Goal: Task Accomplishment & Management: Complete application form

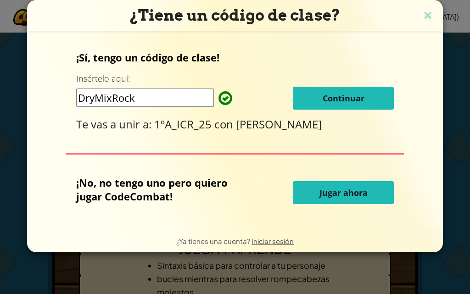
click at [189, 97] on input "DryMixRock" at bounding box center [145, 98] width 138 height 18
click at [338, 101] on font "Continuar" at bounding box center [344, 98] width 42 height 11
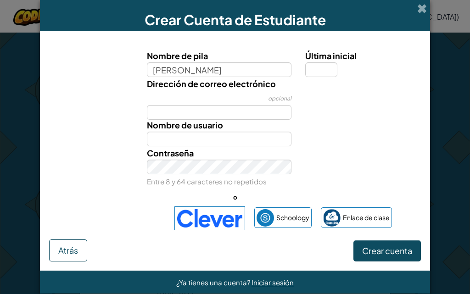
type input "[PERSON_NAME]"
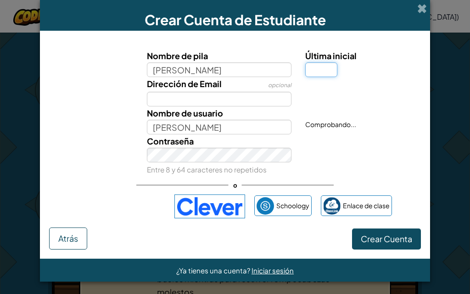
click at [319, 68] on input "Última inicial" at bounding box center [321, 69] width 32 height 15
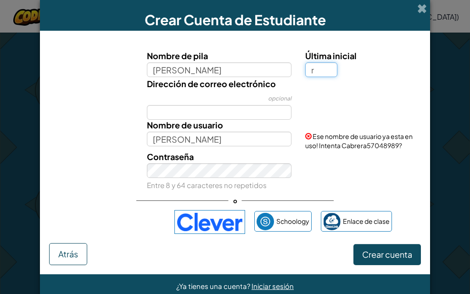
type input "r"
type input "CabreraR"
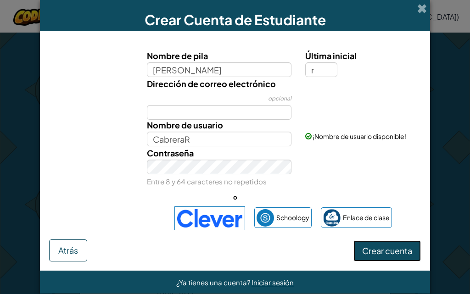
click at [384, 255] on font "Crear cuenta" at bounding box center [387, 251] width 50 height 11
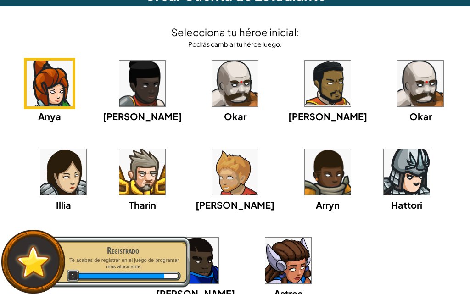
scroll to position [15, 0]
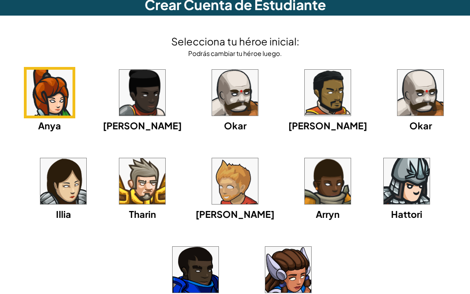
click at [165, 179] on img at bounding box center [142, 181] width 46 height 46
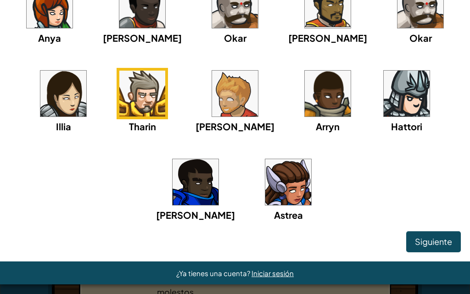
scroll to position [107, 0]
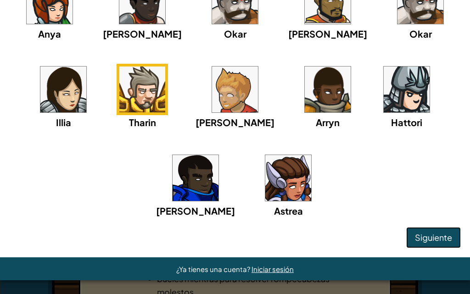
click at [428, 231] on button "Siguiente" at bounding box center [433, 237] width 55 height 21
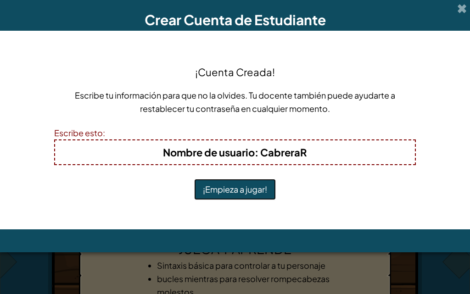
scroll to position [0, 0]
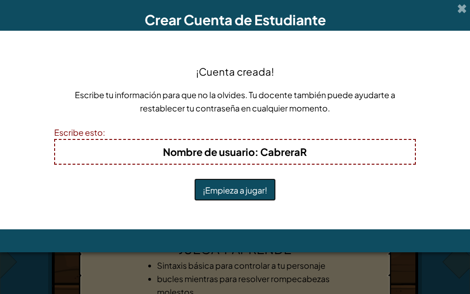
click at [213, 191] on font "¡Empieza a jugar!" at bounding box center [235, 190] width 64 height 11
